Goal: Task Accomplishment & Management: Use online tool/utility

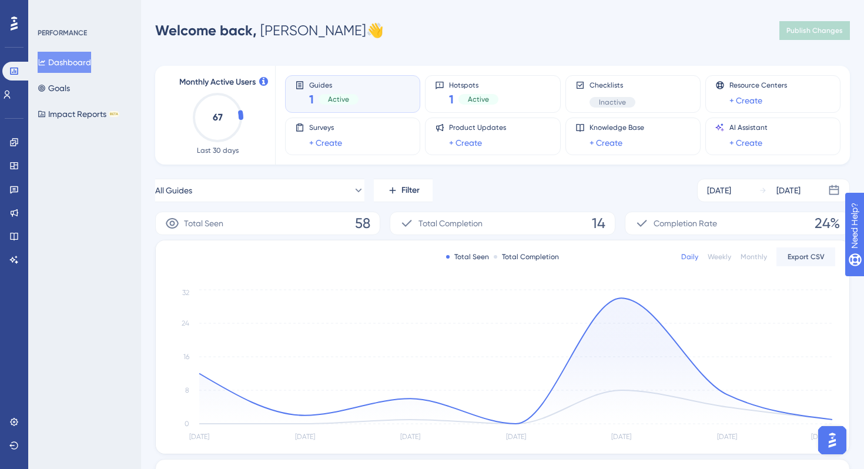
click at [460, 35] on div "Welcome back, Cédric 👋 Publish Changes" at bounding box center [502, 31] width 695 height 24
click at [9, 145] on link at bounding box center [13, 142] width 9 height 19
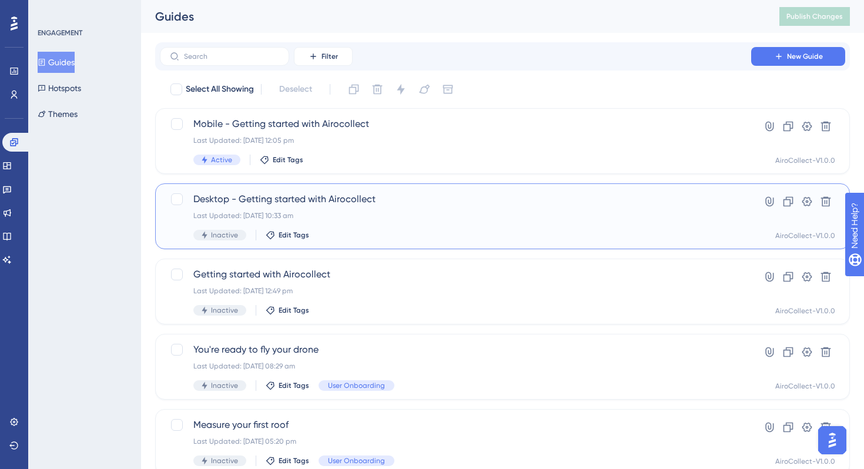
click at [332, 202] on span "Desktop - Getting started with Airocollect" at bounding box center [455, 199] width 524 height 14
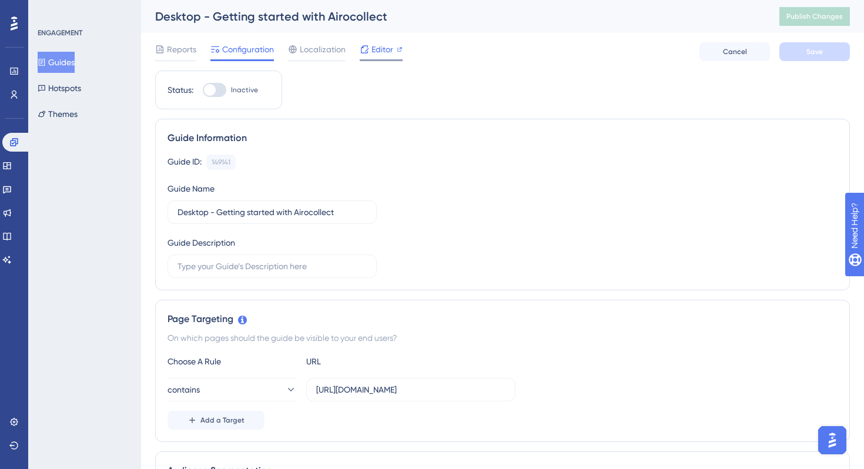
click at [369, 49] on div "Editor" at bounding box center [381, 49] width 43 height 14
